Goal: Information Seeking & Learning: Learn about a topic

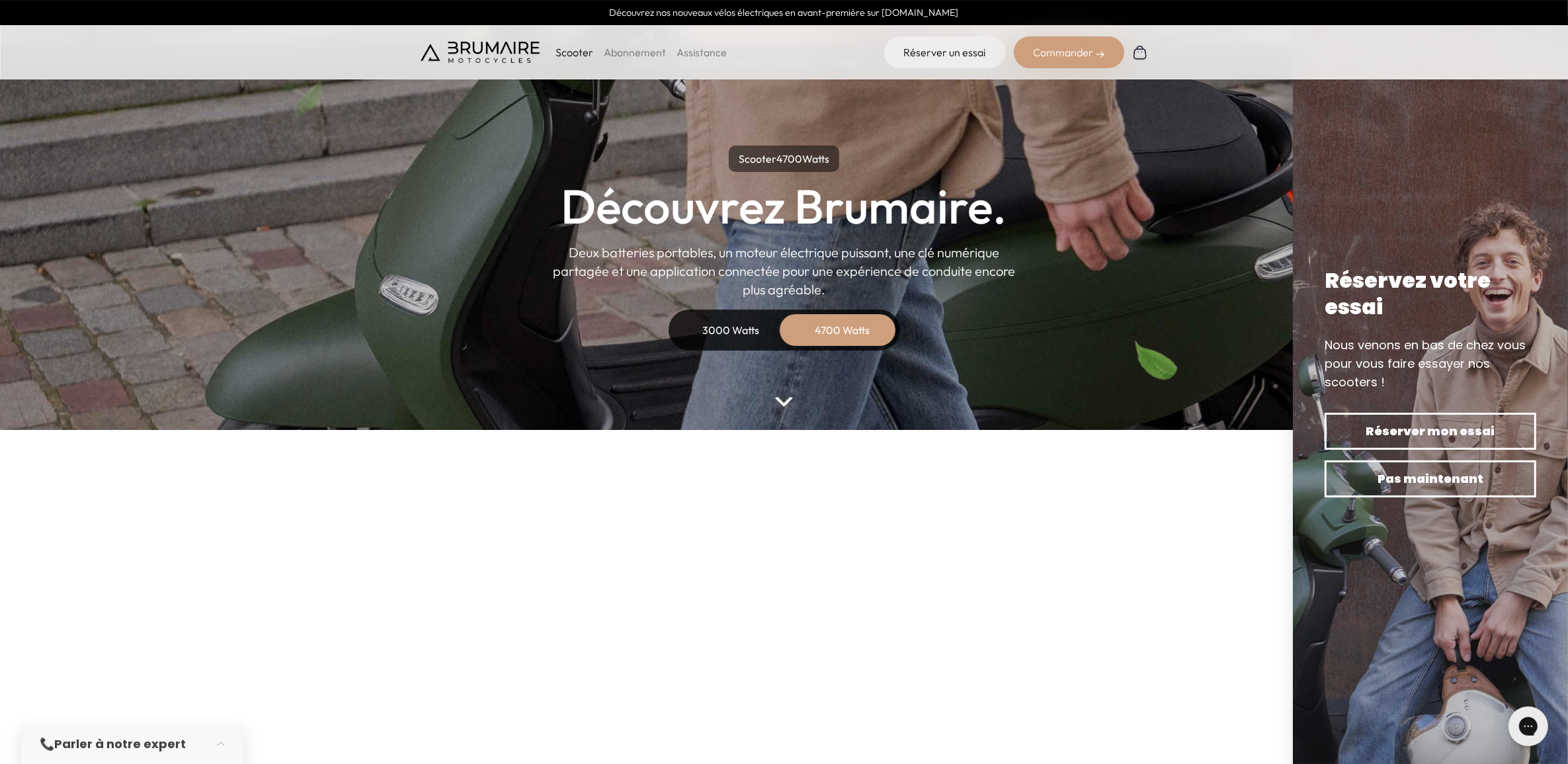
click at [838, 331] on div "4700 Watts" at bounding box center [842, 330] width 106 height 32
click at [715, 332] on div "3000 Watts" at bounding box center [732, 330] width 106 height 32
click at [834, 329] on div "4700 Watts" at bounding box center [842, 330] width 106 height 32
click at [865, 334] on div "4700 Watts" at bounding box center [842, 330] width 106 height 32
click at [785, 399] on img at bounding box center [783, 402] width 17 height 10
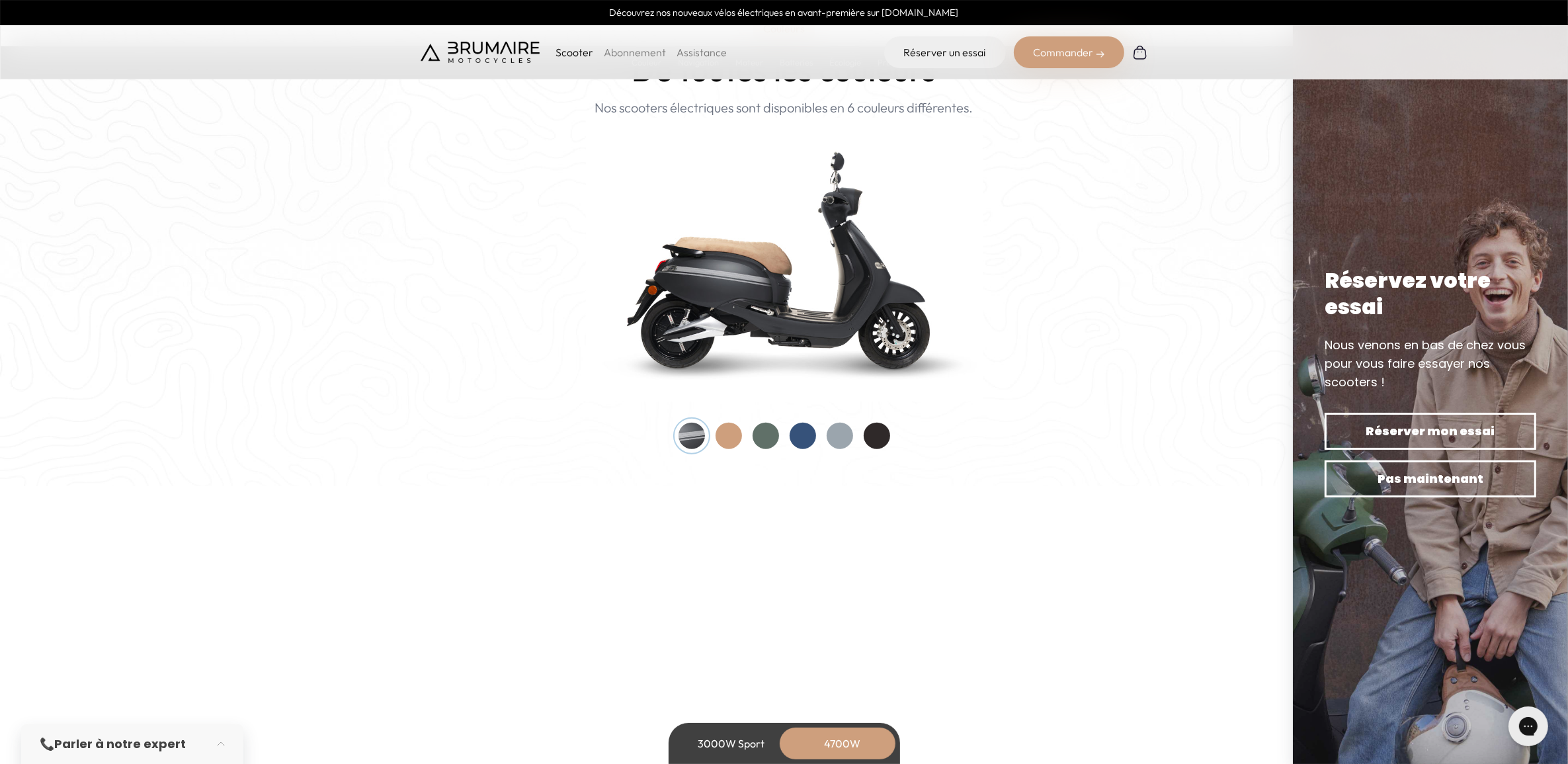
scroll to position [1395, 0]
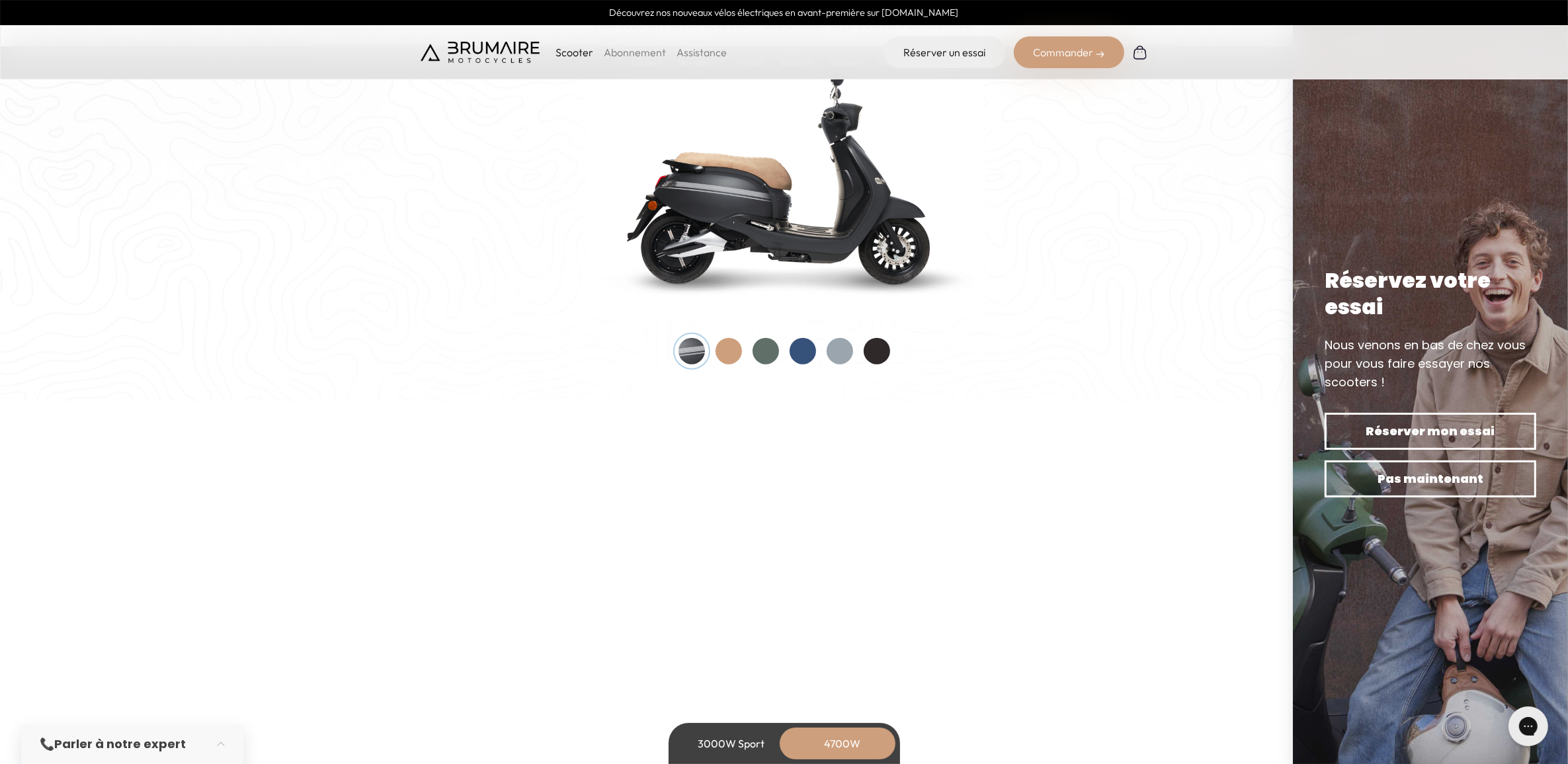
click at [845, 350] on div at bounding box center [840, 351] width 27 height 27
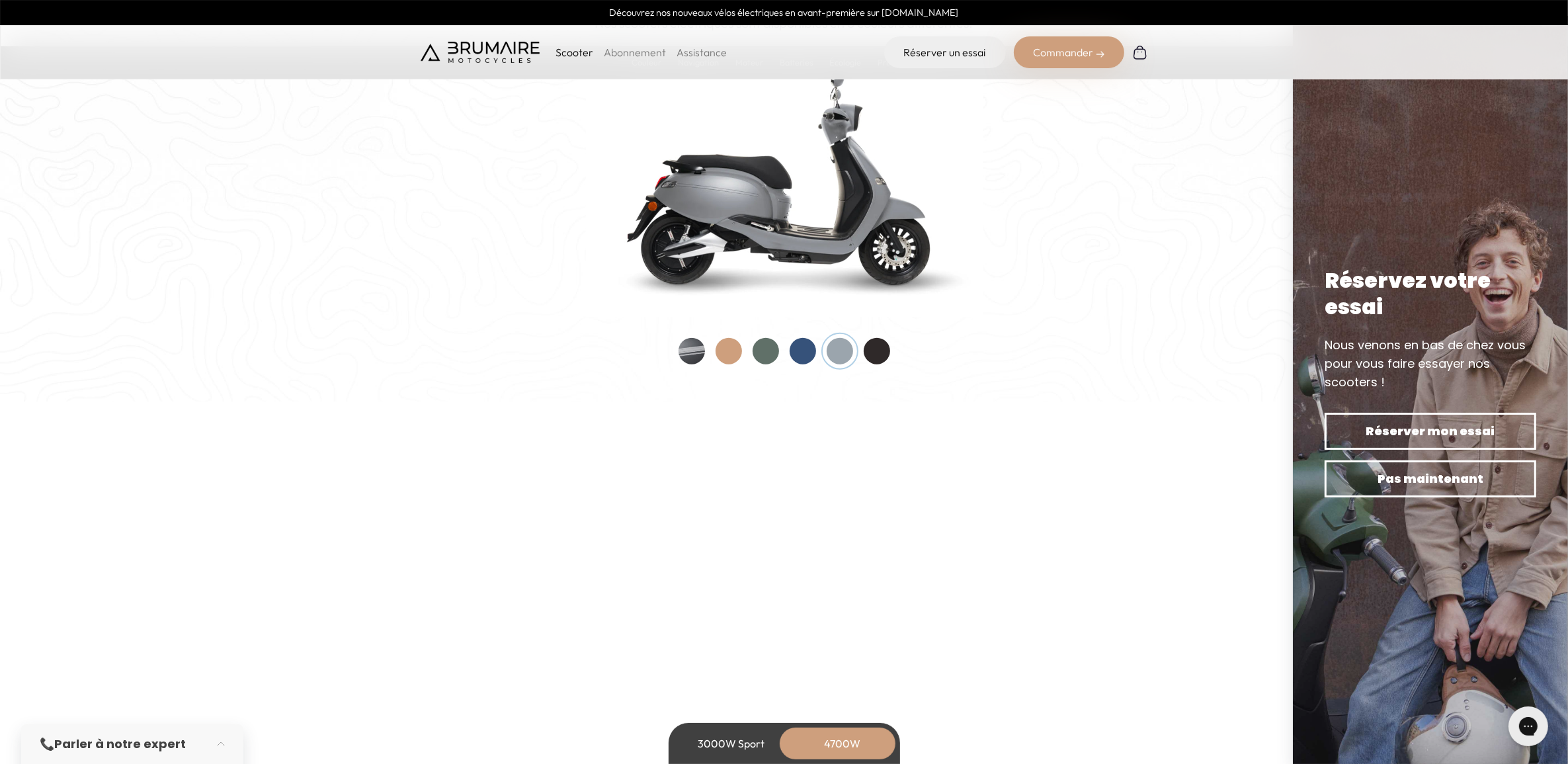
click at [692, 351] on div at bounding box center [692, 351] width 27 height 27
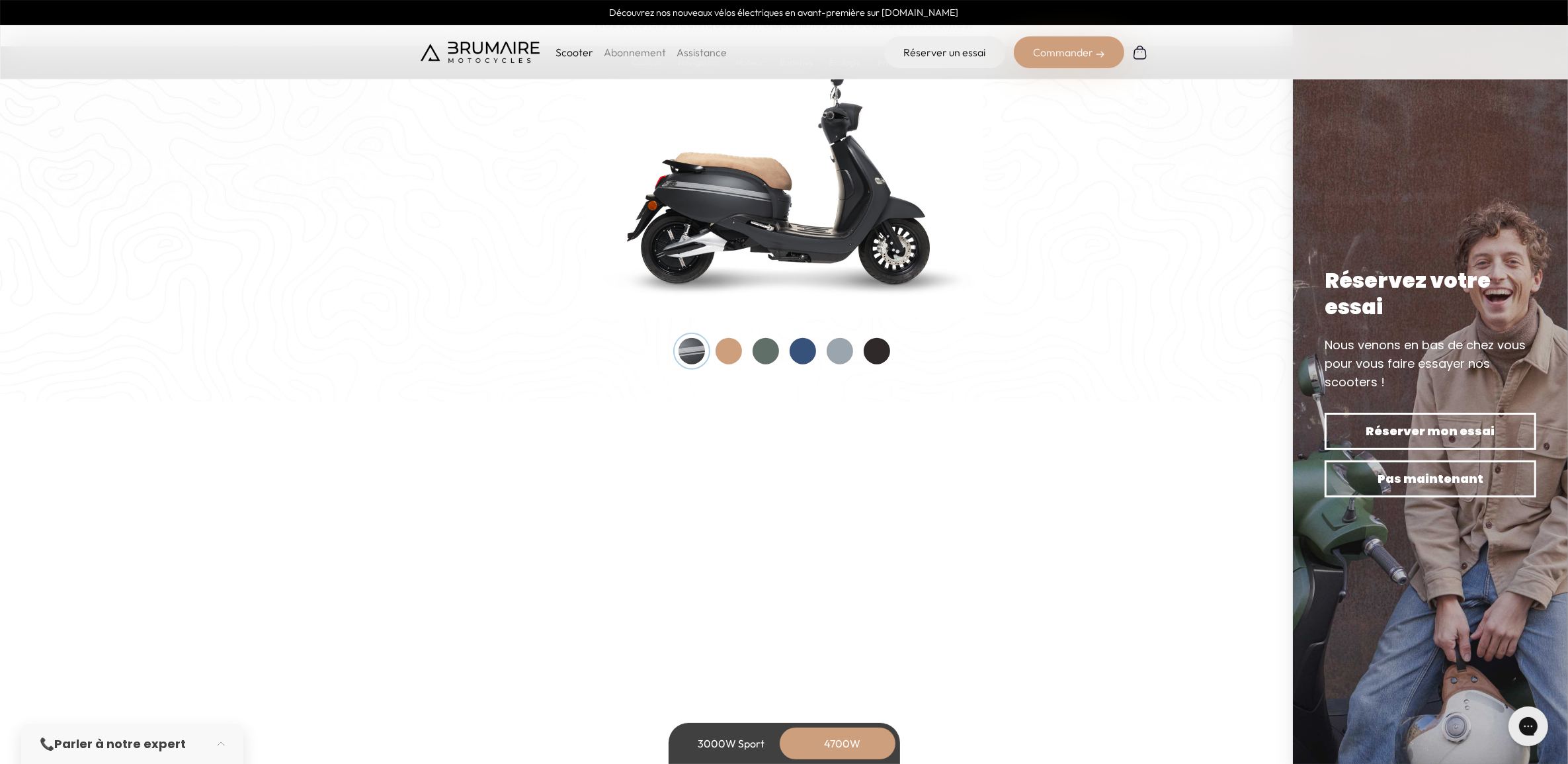
click at [719, 354] on div at bounding box center [728, 351] width 27 height 27
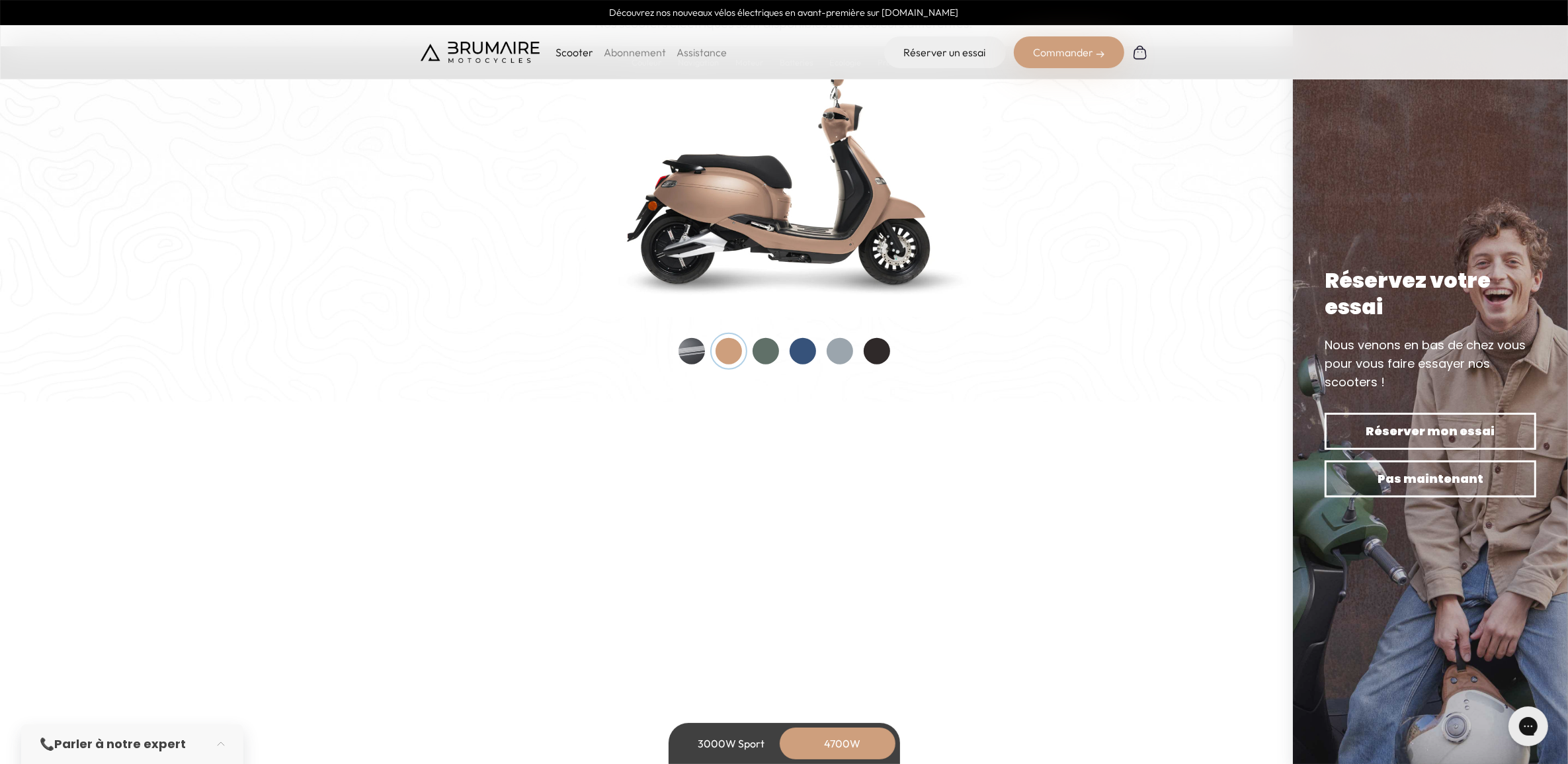
click at [777, 357] on div at bounding box center [784, 351] width 211 height 27
click at [774, 354] on div at bounding box center [766, 351] width 27 height 27
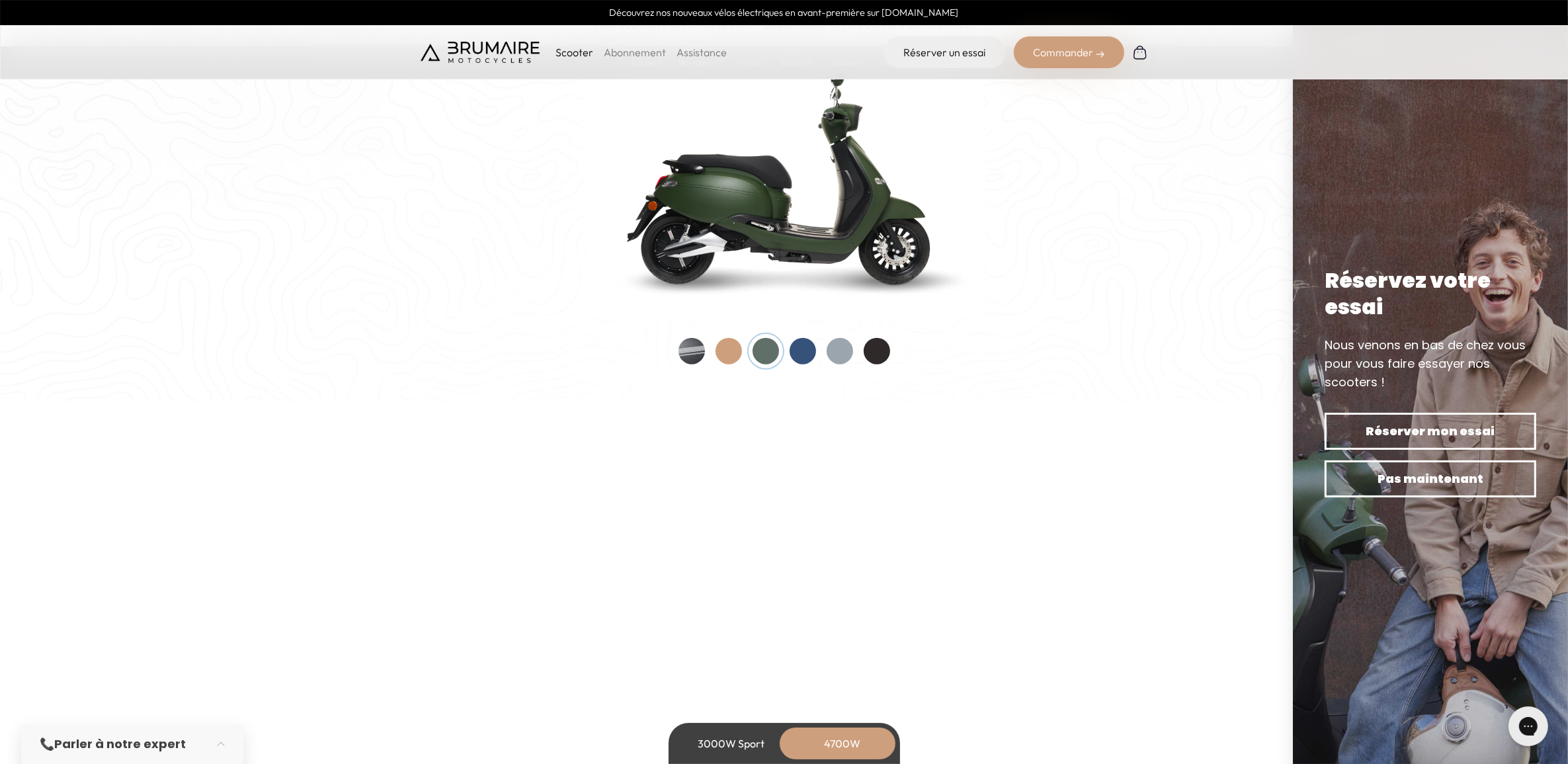
click at [794, 352] on div at bounding box center [802, 351] width 27 height 27
click at [834, 350] on div at bounding box center [840, 351] width 27 height 27
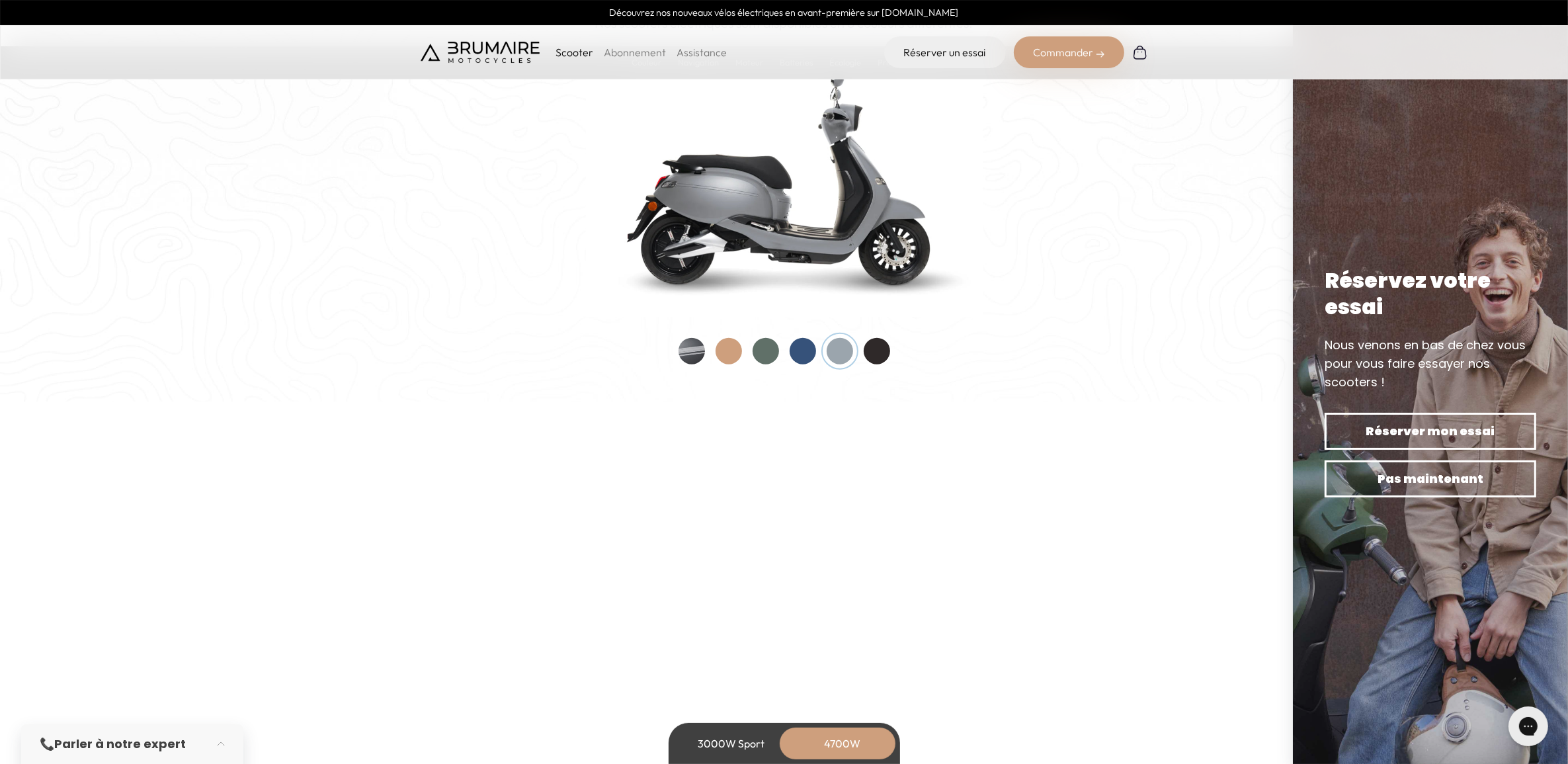
click at [881, 350] on div at bounding box center [876, 351] width 27 height 27
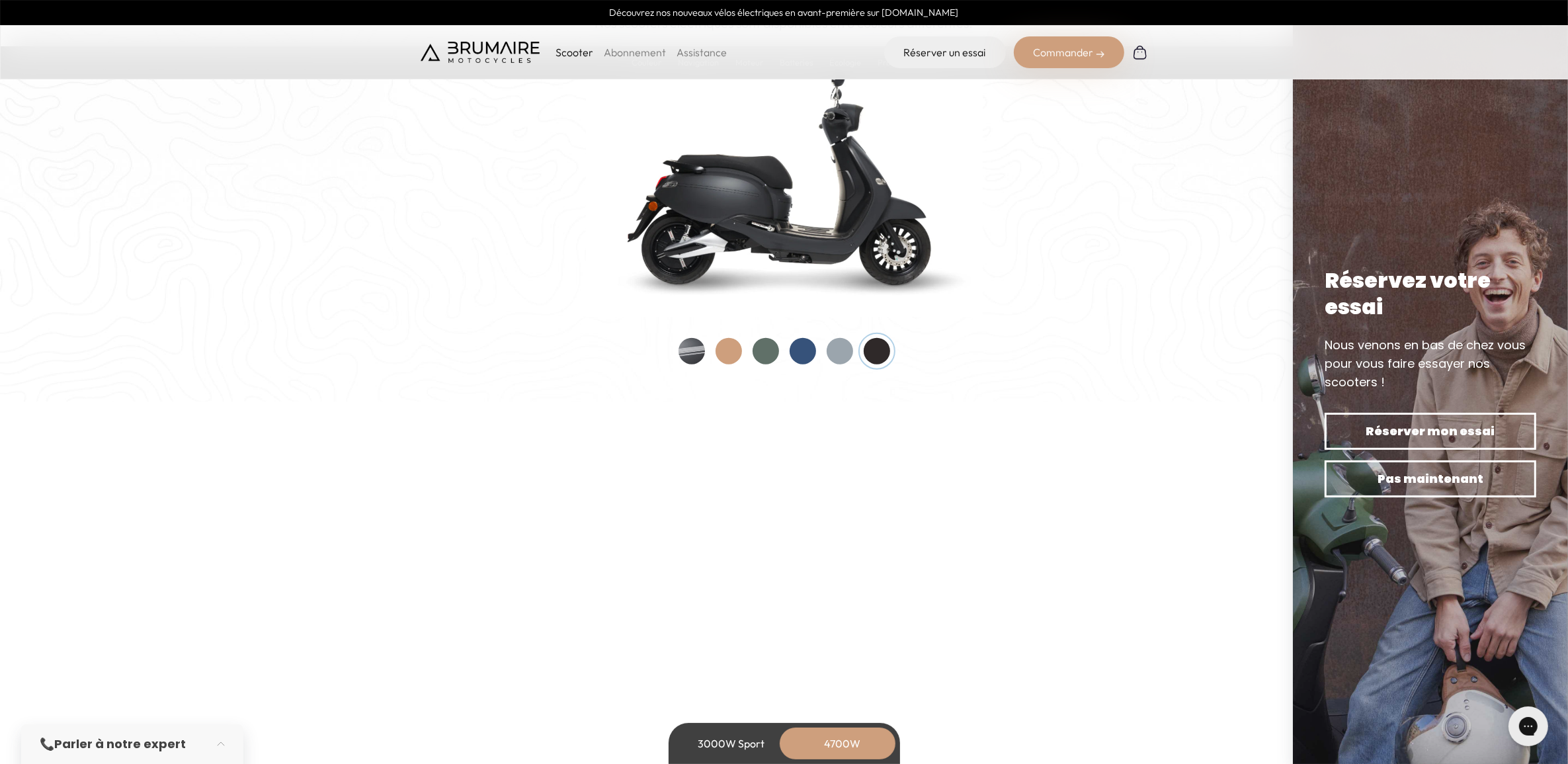
click at [864, 351] on div at bounding box center [876, 351] width 27 height 27
click at [842, 349] on div at bounding box center [840, 351] width 27 height 27
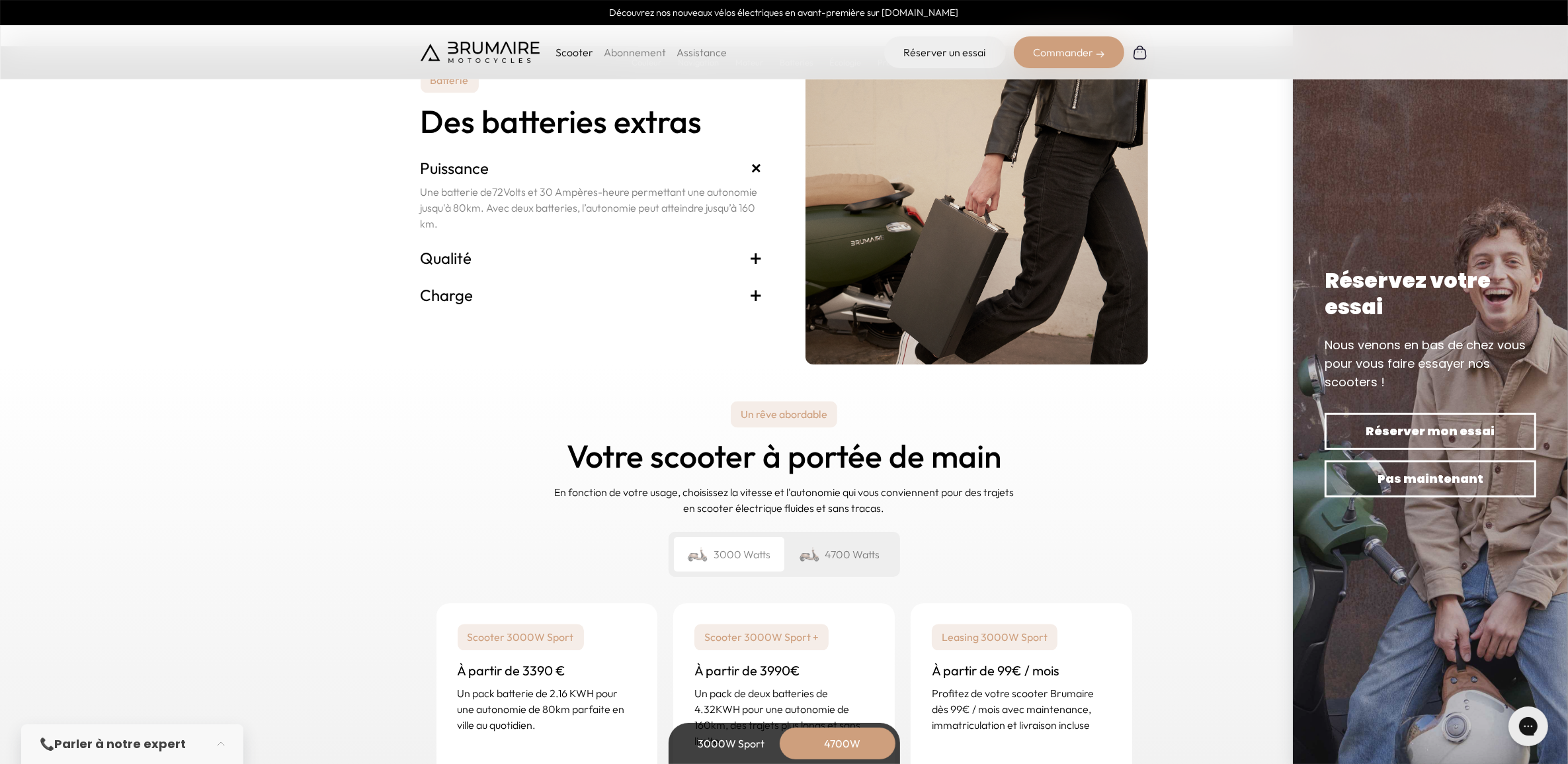
scroll to position [2773, 0]
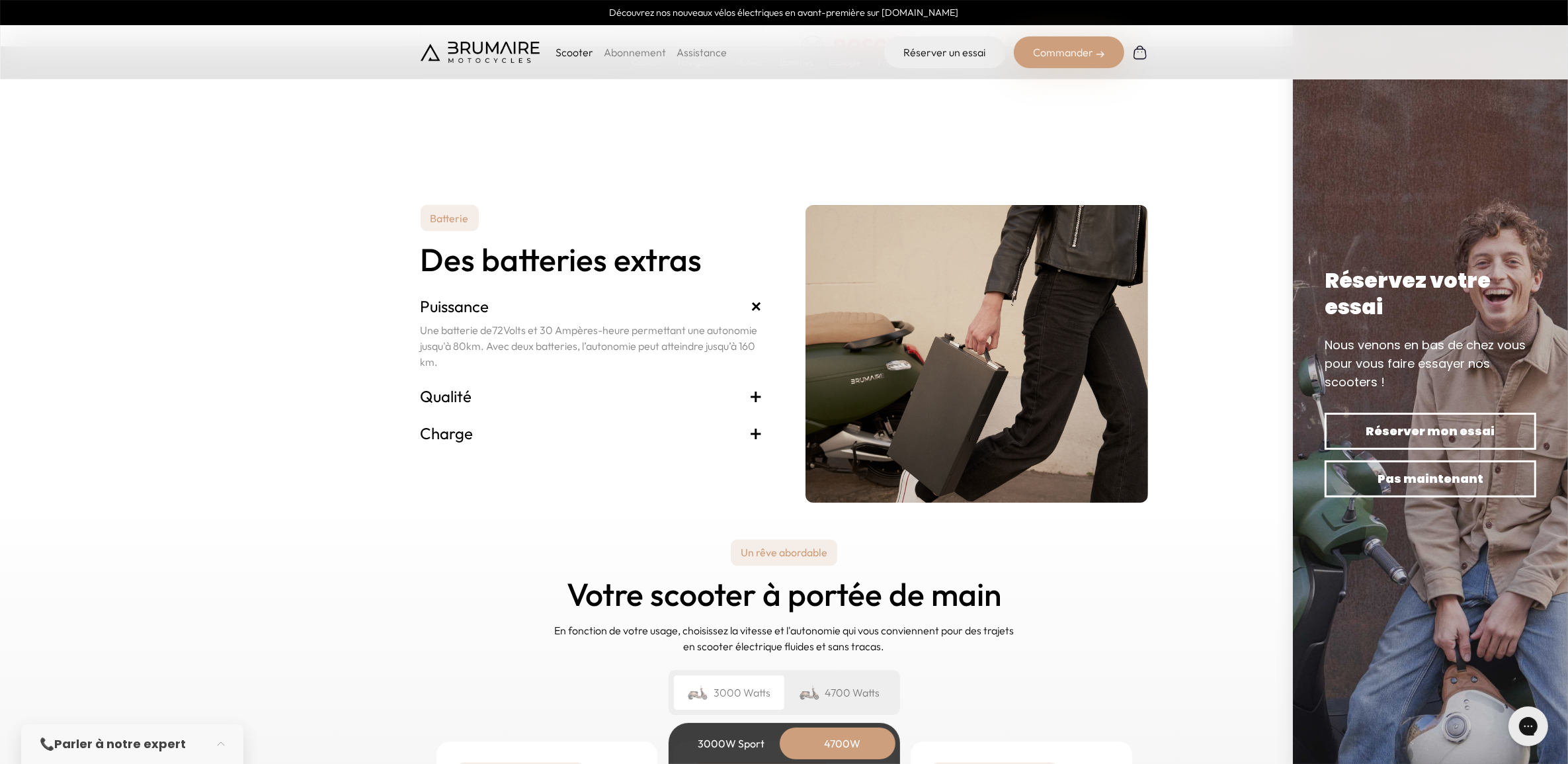
click at [756, 395] on span "+" at bounding box center [756, 396] width 13 height 21
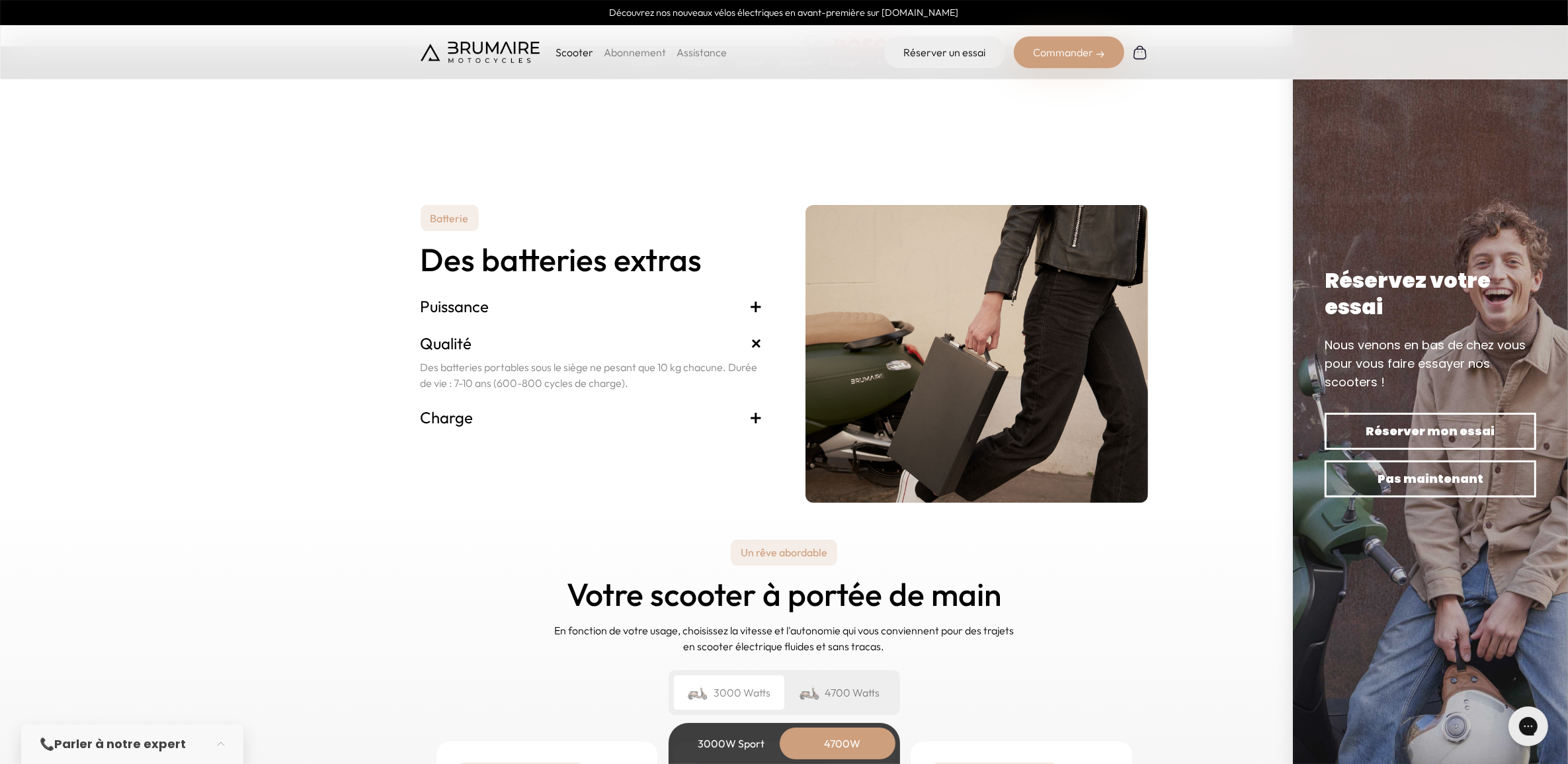
click at [759, 415] on span "+" at bounding box center [756, 417] width 13 height 21
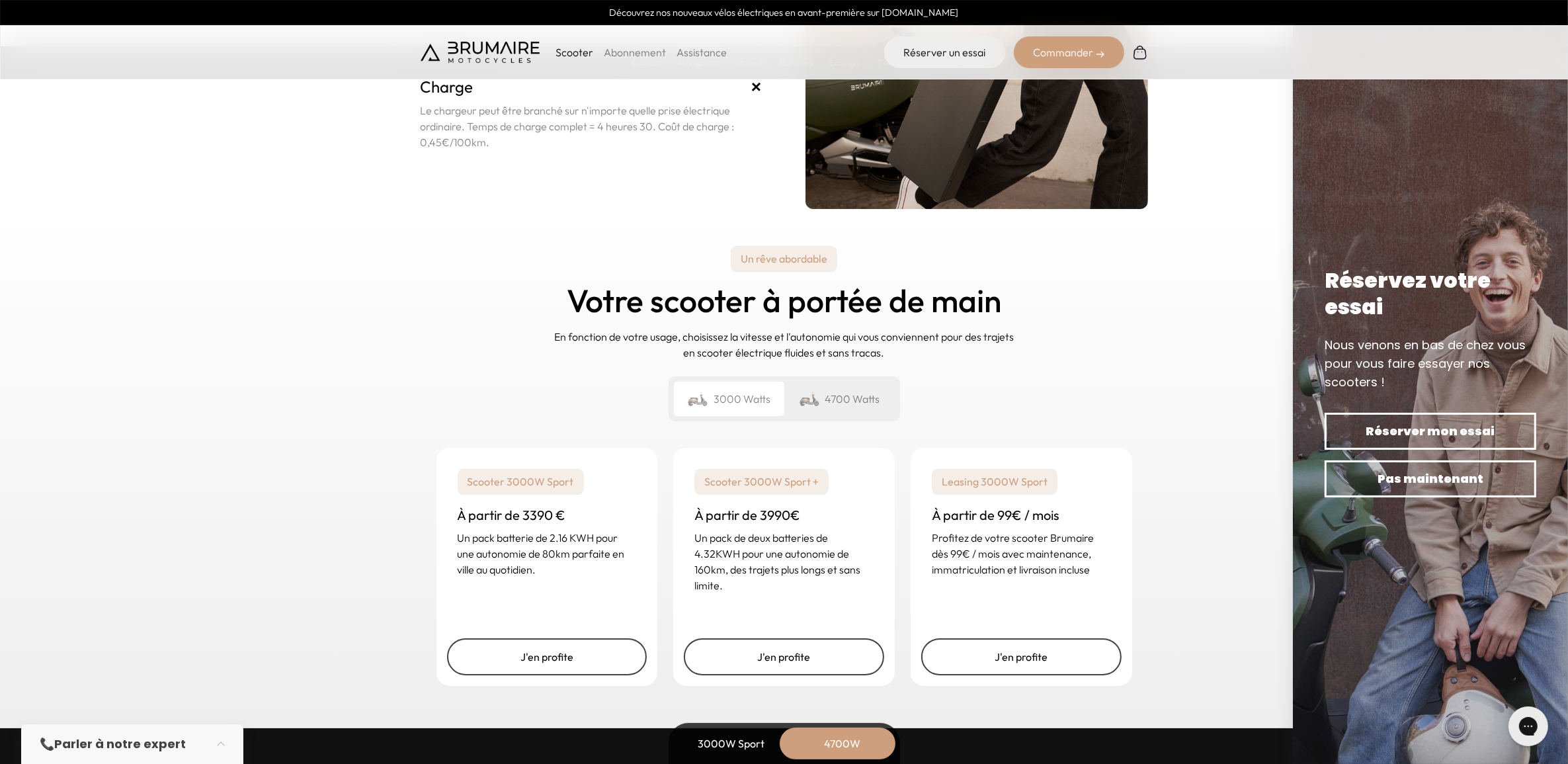
scroll to position [3049, 0]
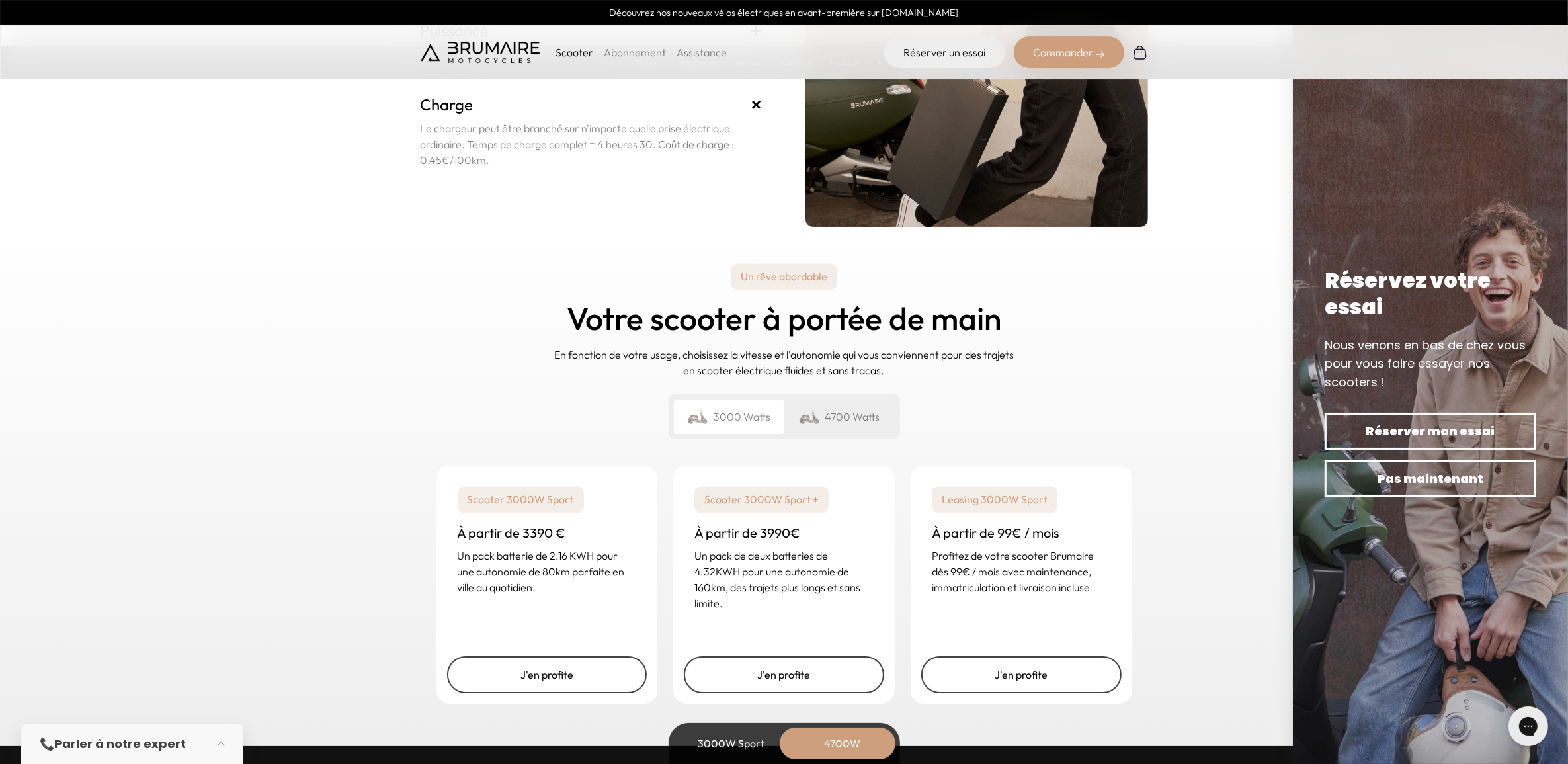
click at [844, 415] on div "4700 Watts" at bounding box center [840, 416] width 110 height 35
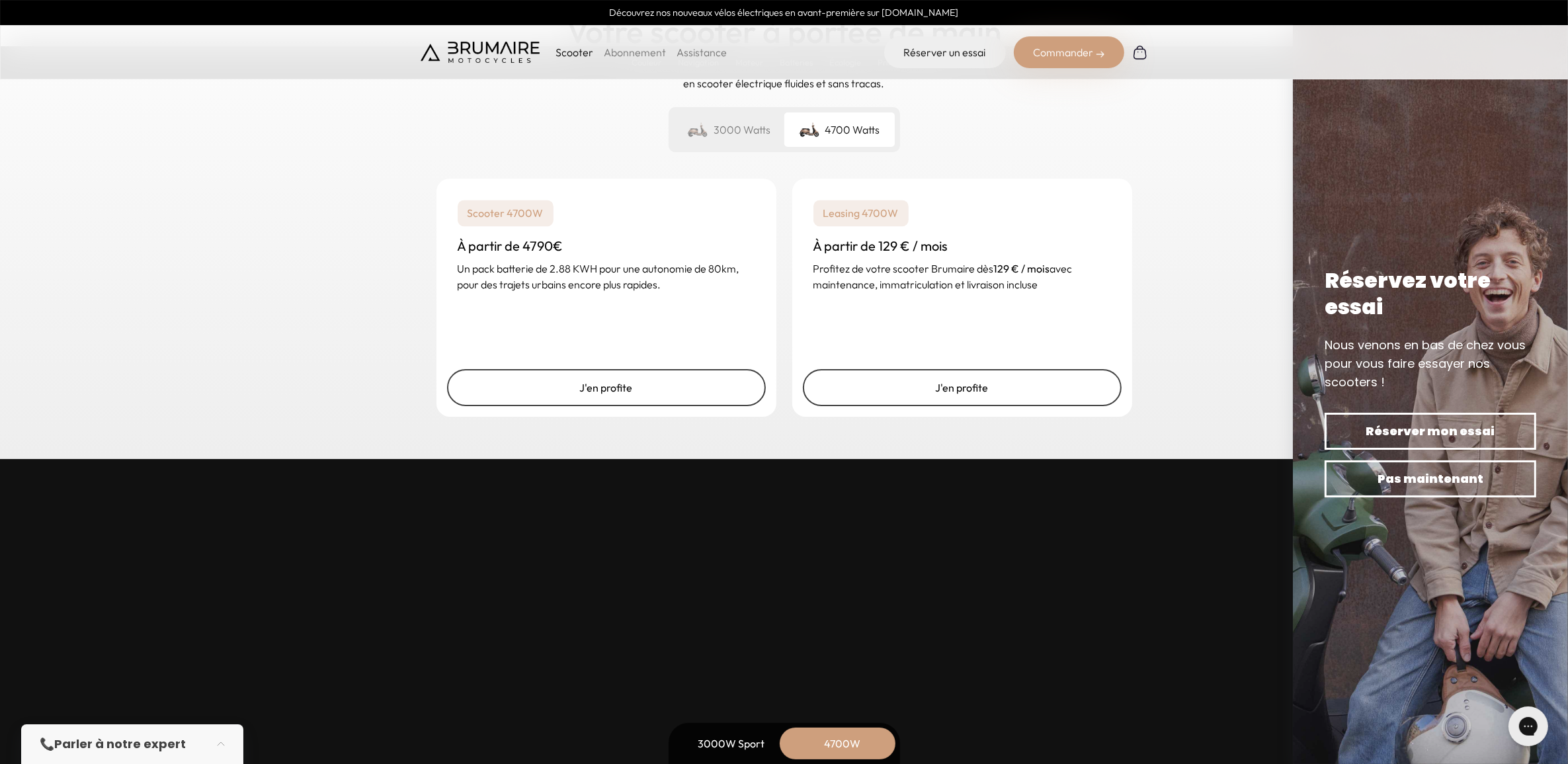
scroll to position [3325, 0]
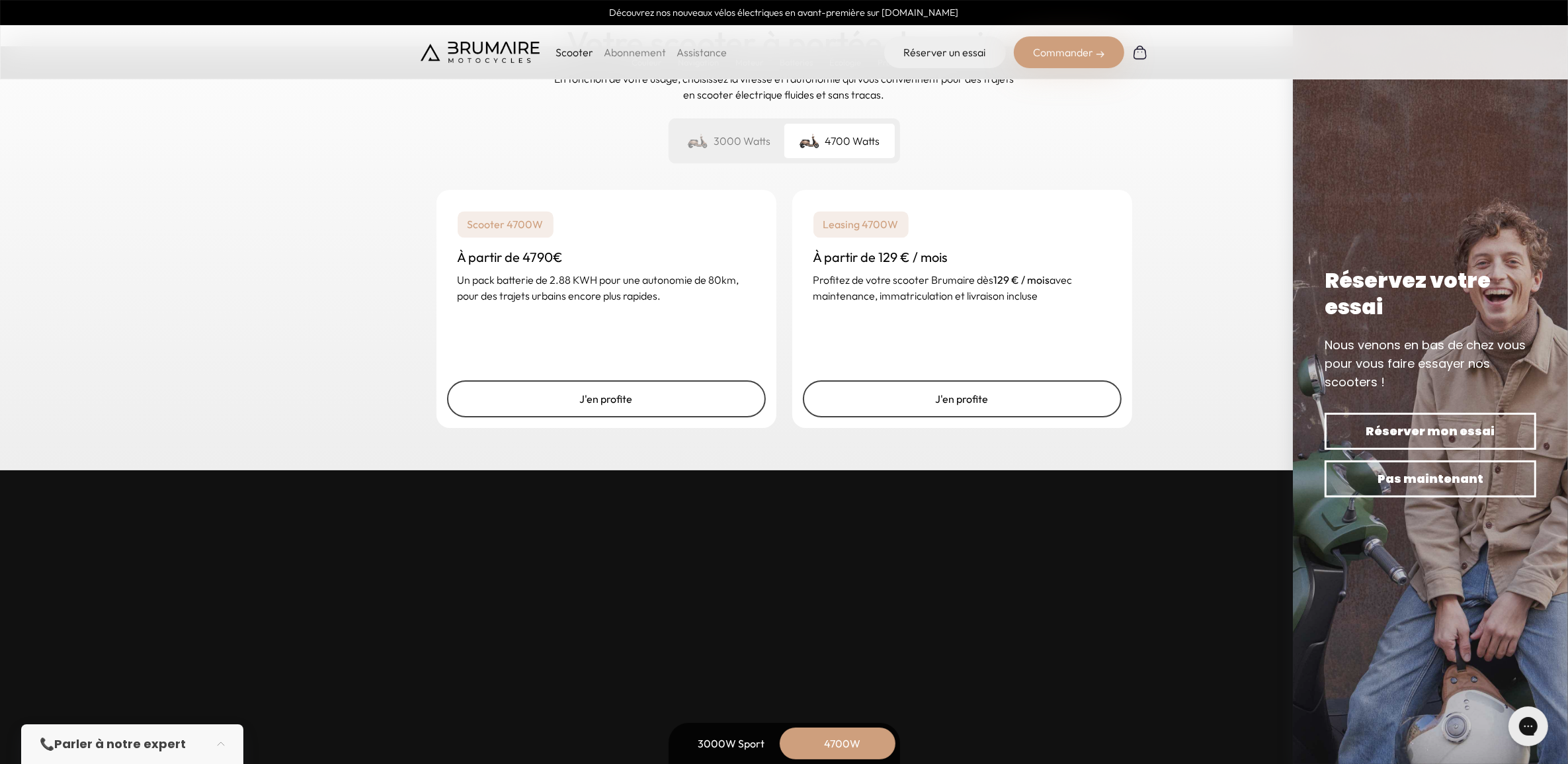
click at [847, 741] on div "4700W" at bounding box center [842, 744] width 106 height 32
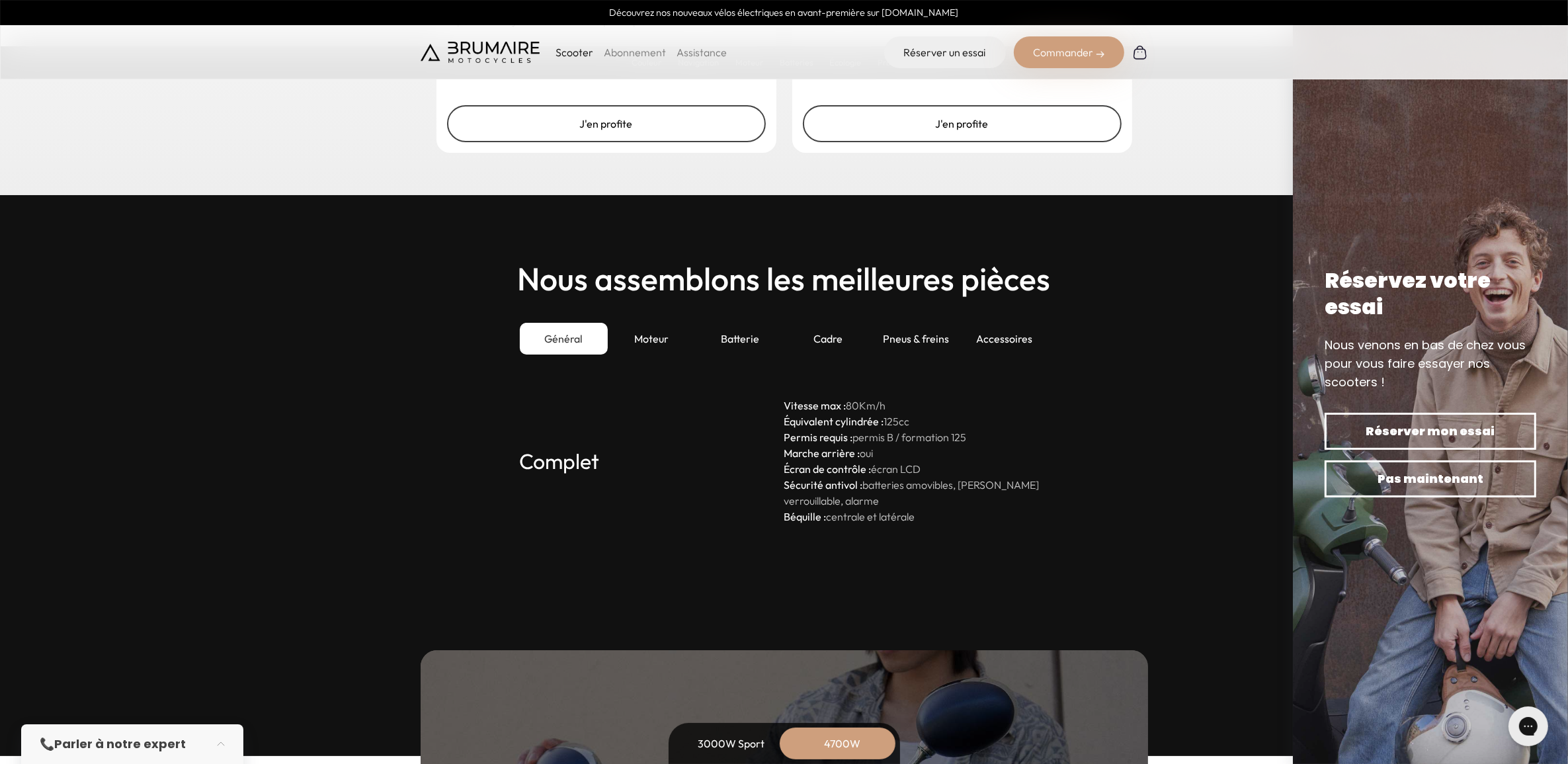
scroll to position [3738, 0]
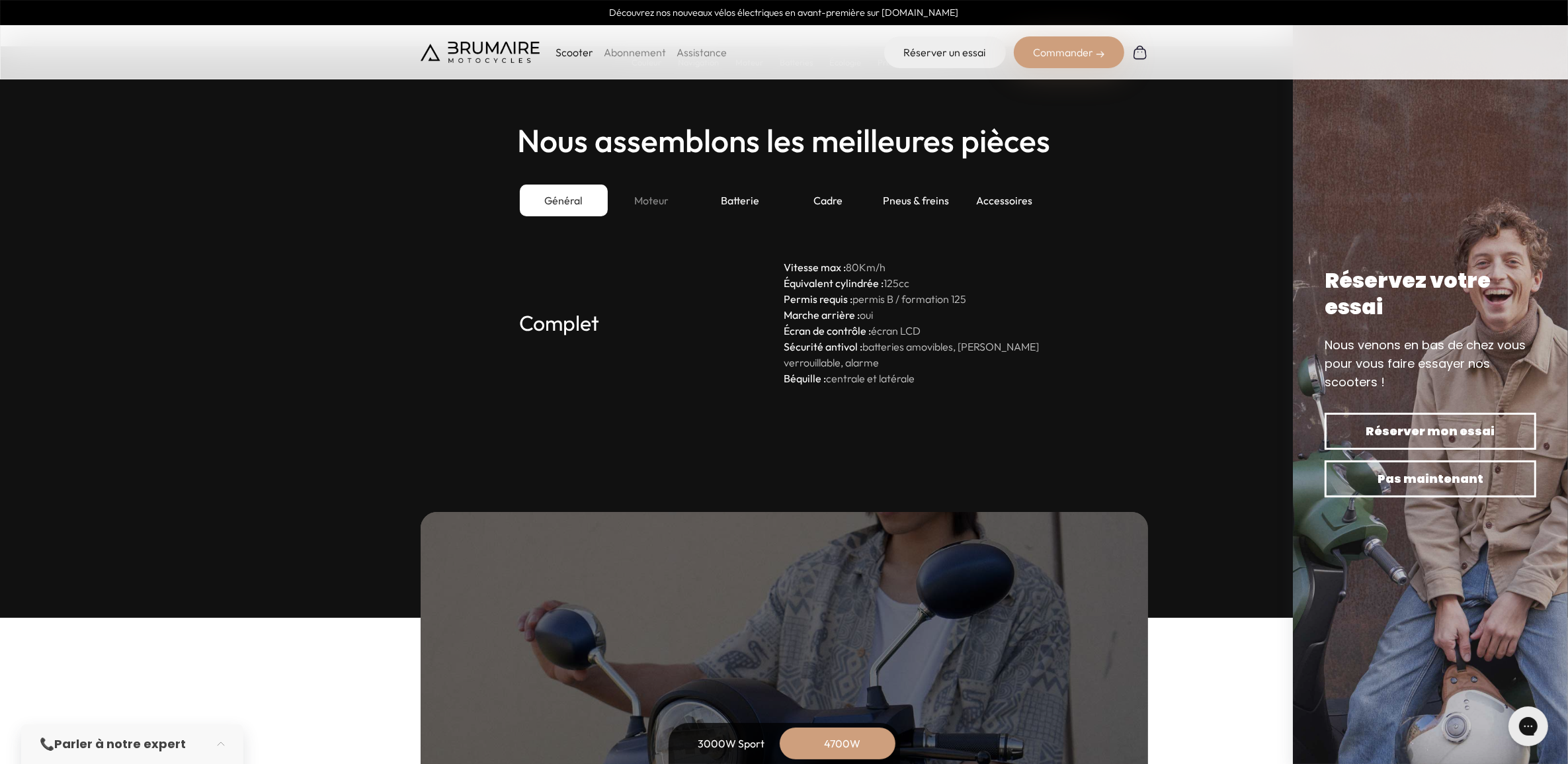
click at [656, 197] on div "Moteur" at bounding box center [651, 200] width 88 height 32
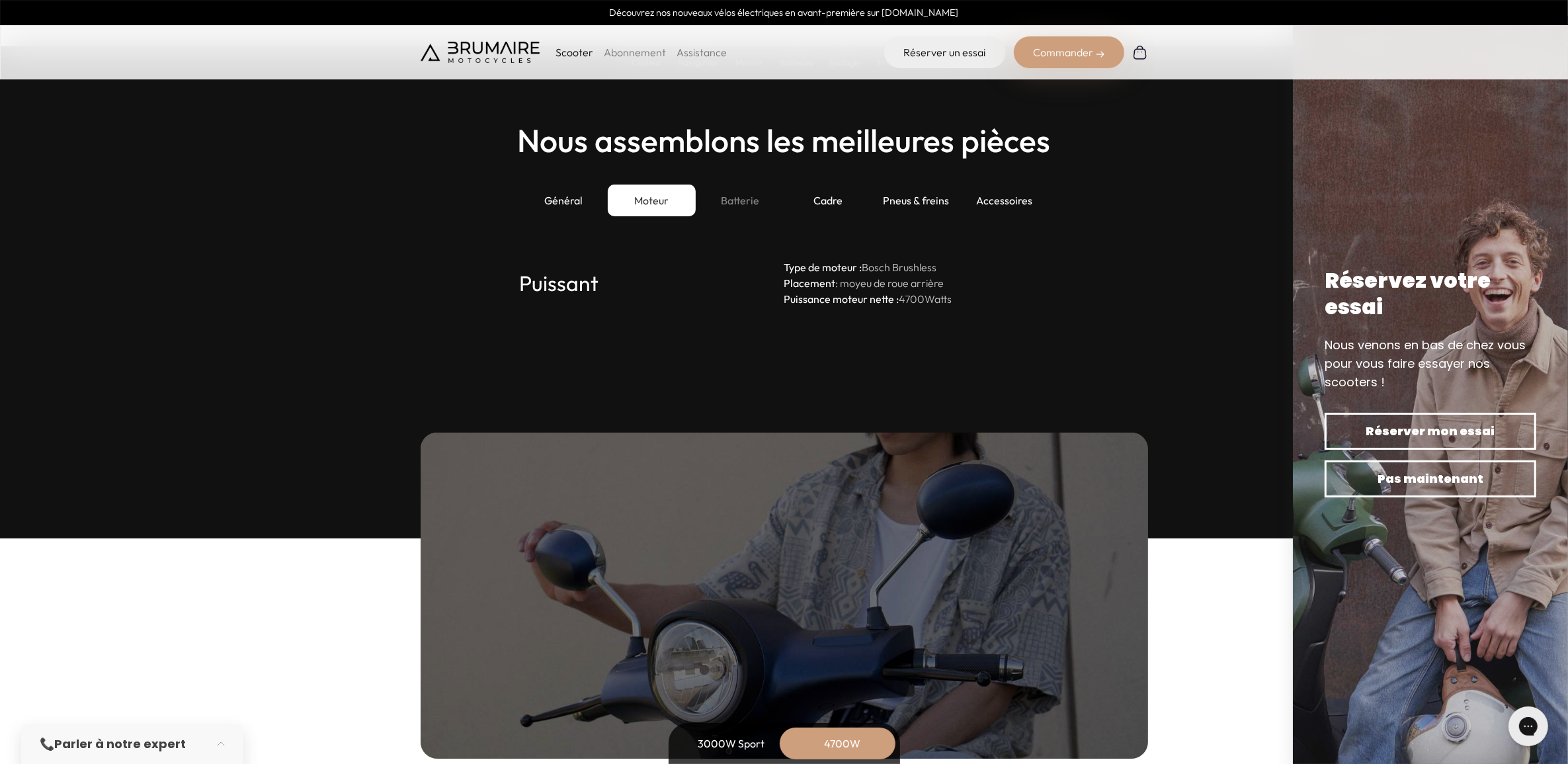
drag, startPoint x: 656, startPoint y: 197, endPoint x: 739, endPoint y: 204, distance: 83.3
click at [739, 204] on div "Batterie" at bounding box center [739, 200] width 88 height 32
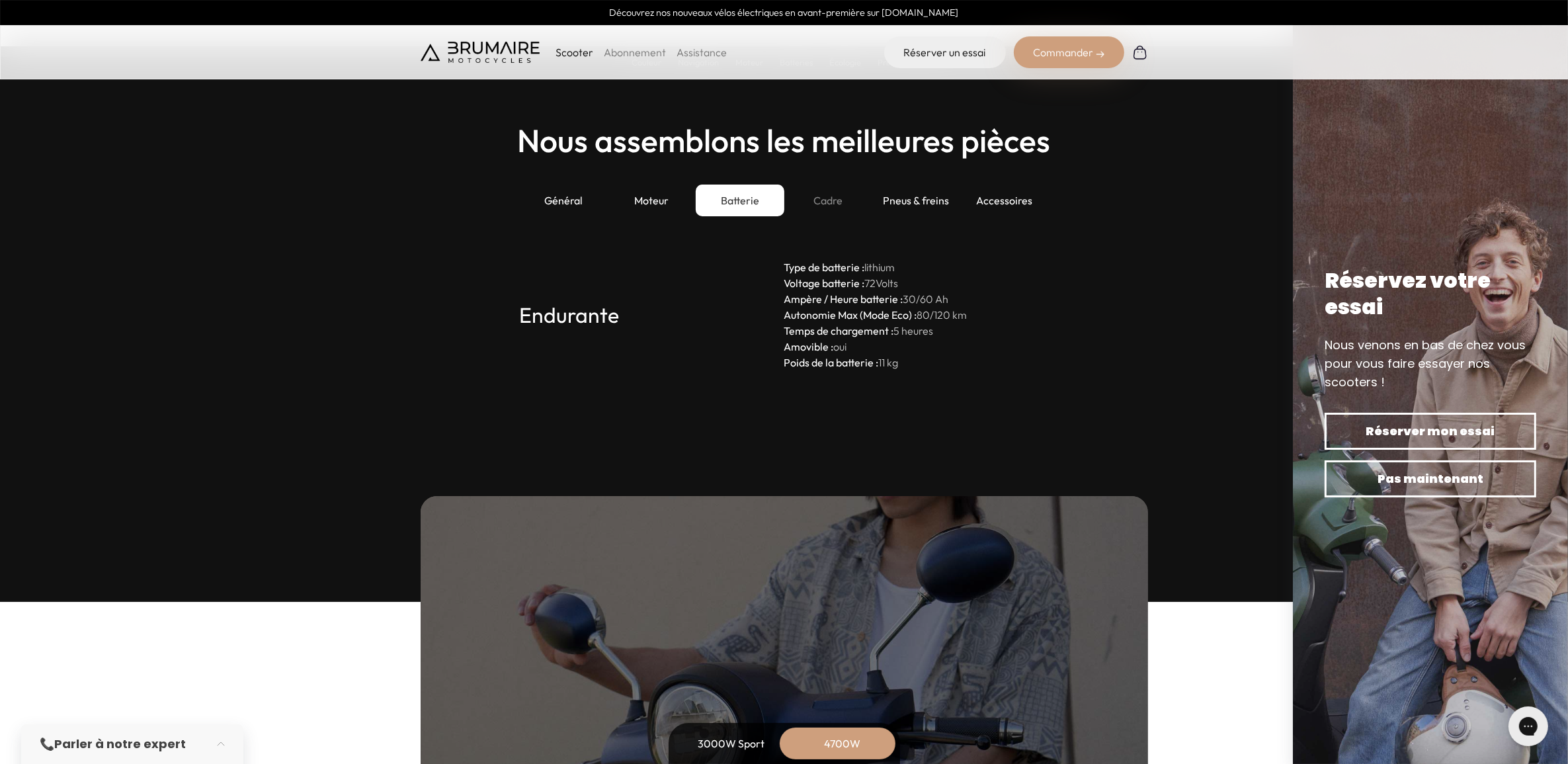
click at [828, 195] on div "Cadre" at bounding box center [828, 200] width 88 height 32
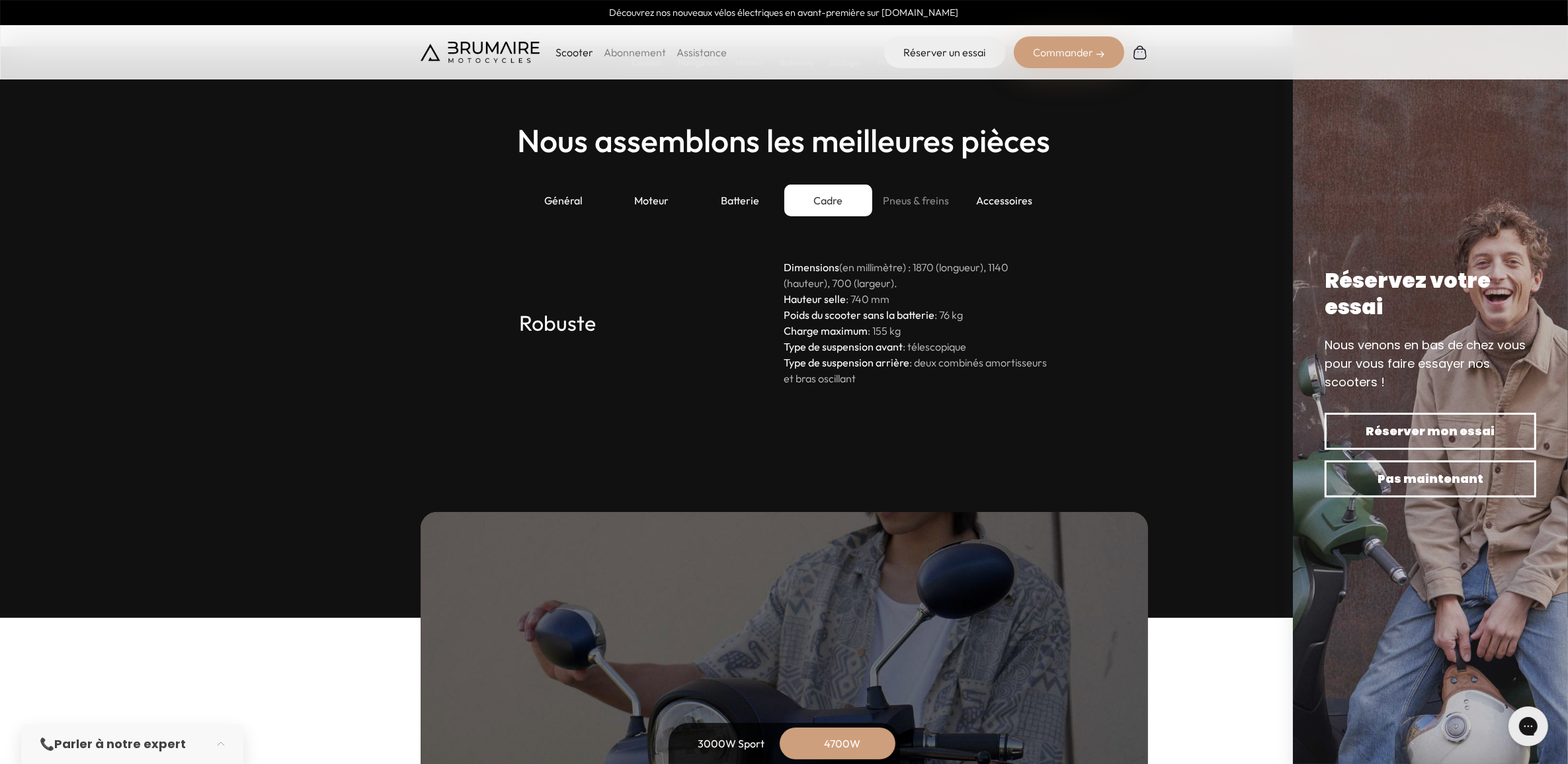
click at [923, 199] on div "Pneus & freins" at bounding box center [916, 200] width 88 height 32
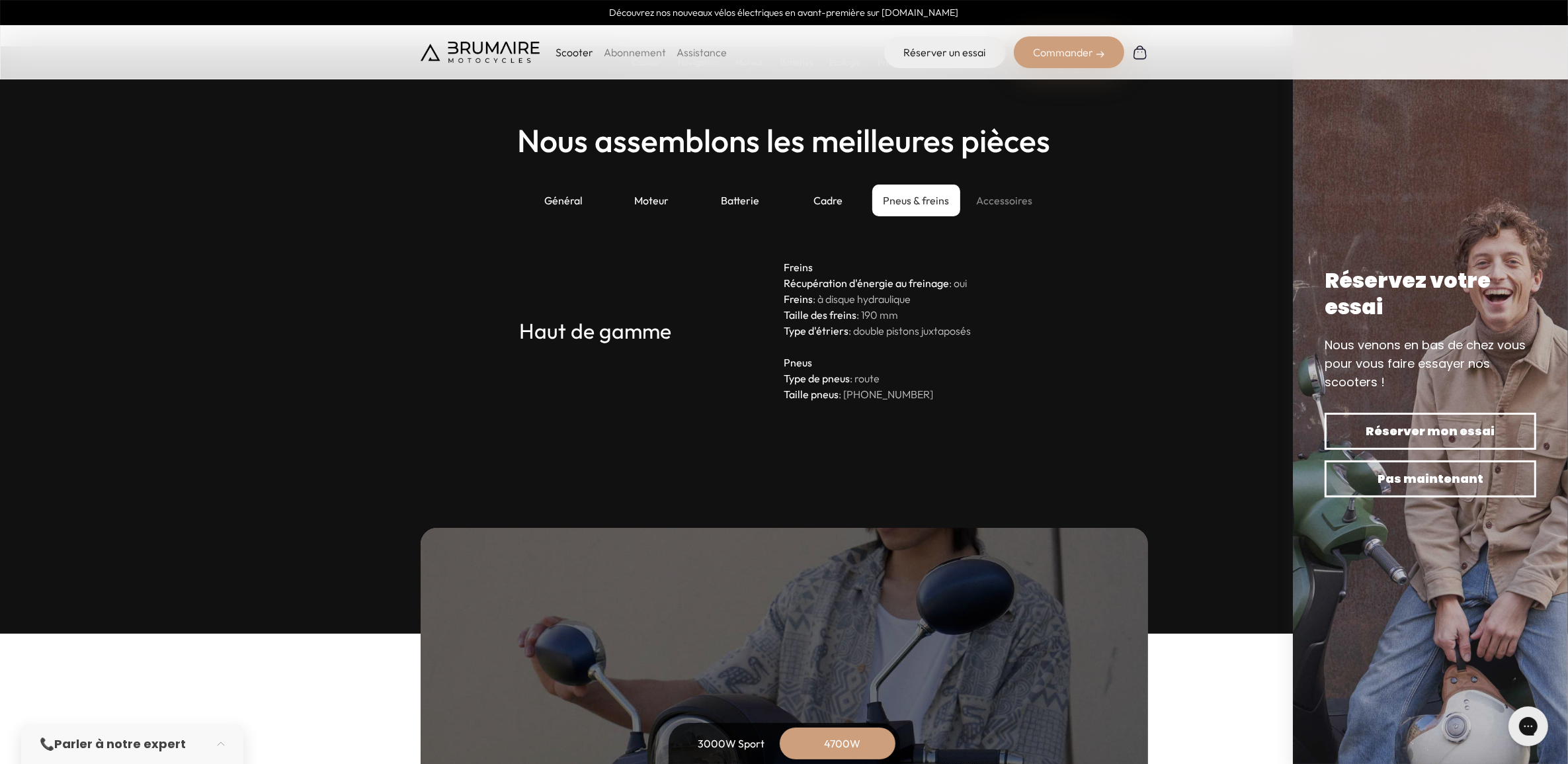
click at [1006, 195] on div "Accessoires" at bounding box center [1004, 200] width 88 height 32
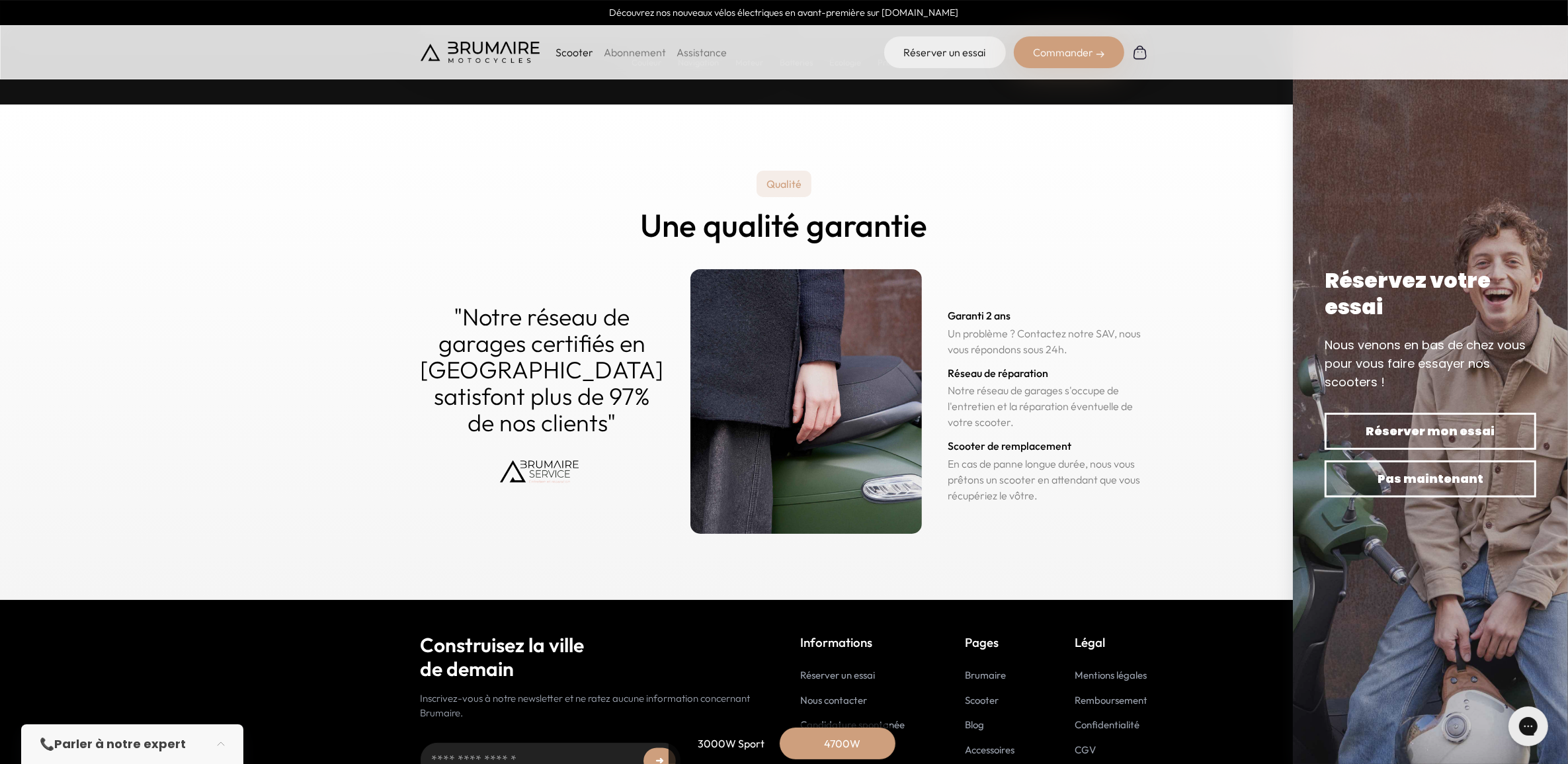
scroll to position [6473, 0]
